Goal: Transaction & Acquisition: Purchase product/service

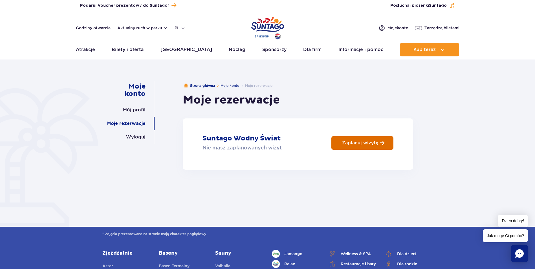
click at [363, 143] on p "Zaplanuj wizytę" at bounding box center [360, 142] width 36 height 5
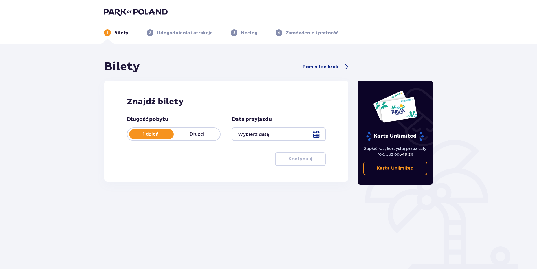
click at [276, 134] on div at bounding box center [279, 134] width 94 height 14
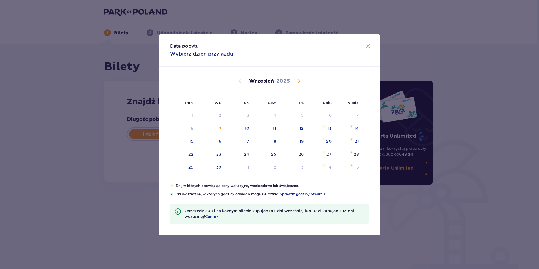
click at [368, 46] on span at bounding box center [368, 46] width 7 height 7
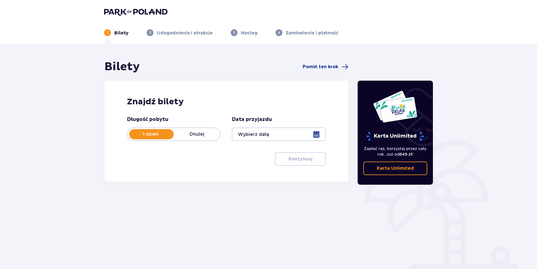
click at [485, 167] on div "Bilety Pomiń ten krok Znajdź bilety Długość pobytu 1 dzień Dłużej Data przyjazd…" at bounding box center [268, 165] width 537 height 243
